Goal: Complete application form

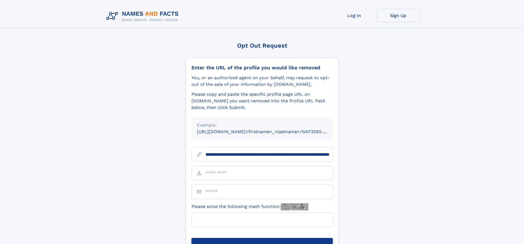
scroll to position [0, 65]
type input "**********"
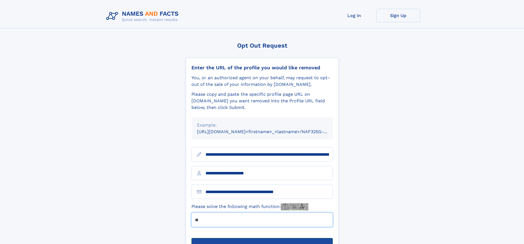
type input "**"
click at [262, 238] on button "Submit Opt Out Request" at bounding box center [262, 247] width 141 height 18
